Goal: Task Accomplishment & Management: Manage account settings

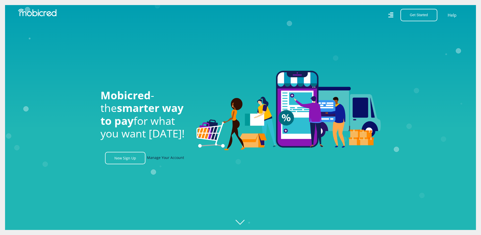
scroll to position [0, 358]
click at [170, 161] on link "Manage Your Account" at bounding box center [165, 158] width 37 height 12
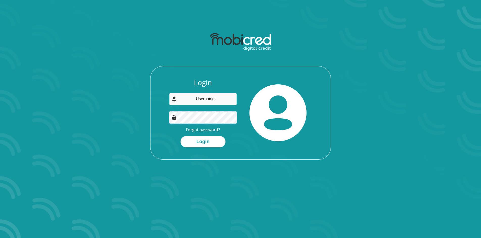
click at [206, 102] on input "email" at bounding box center [203, 99] width 68 height 12
type input "[EMAIL_ADDRESS][DOMAIN_NAME]"
click at [180, 136] on button "Login" at bounding box center [202, 141] width 45 height 11
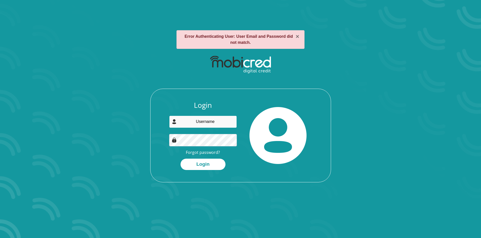
click at [212, 122] on input "email" at bounding box center [203, 122] width 68 height 12
type input "M"
type input "[EMAIL_ADDRESS][DOMAIN_NAME]"
click at [180, 159] on button "Login" at bounding box center [202, 164] width 45 height 11
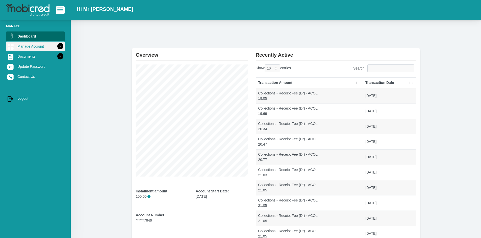
click at [34, 48] on link "Manage Account" at bounding box center [35, 47] width 59 height 10
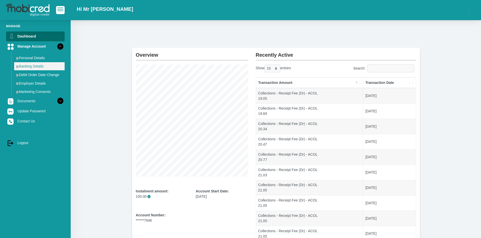
click at [40, 68] on link "Banking Details" at bounding box center [39, 66] width 50 height 8
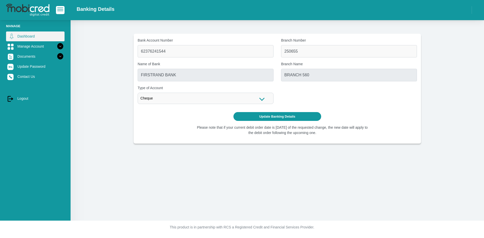
click at [34, 39] on link "Dashboard" at bounding box center [35, 37] width 59 height 10
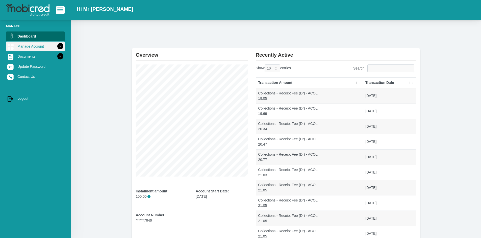
click at [31, 46] on link "Manage Account" at bounding box center [35, 47] width 59 height 10
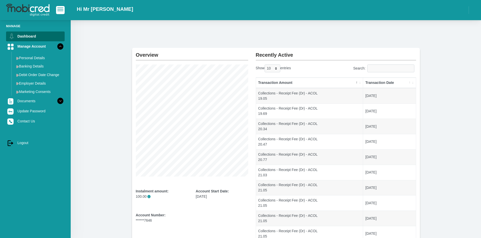
click at [90, 123] on section "Overview Instalment amount: 100.00 i Account Start Date: 27 March 2017 Account …" at bounding box center [275, 151] width 395 height 207
click at [62, 8] on span "button" at bounding box center [60, 8] width 6 height 1
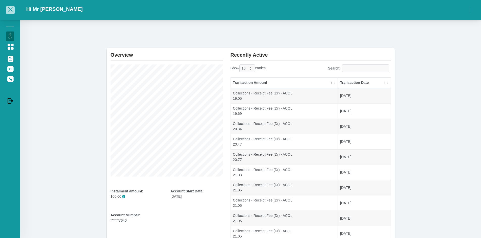
click at [6, 11] on button "button" at bounding box center [10, 10] width 9 height 8
